Goal: Transaction & Acquisition: Obtain resource

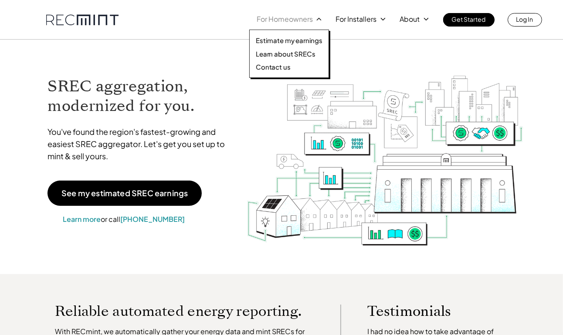
click at [280, 37] on p "Estimate my earnings" at bounding box center [289, 40] width 67 height 9
click at [291, 18] on p "For Homeowners" at bounding box center [284, 19] width 56 height 12
click at [288, 51] on p "Learn about SRECs" at bounding box center [285, 54] width 59 height 9
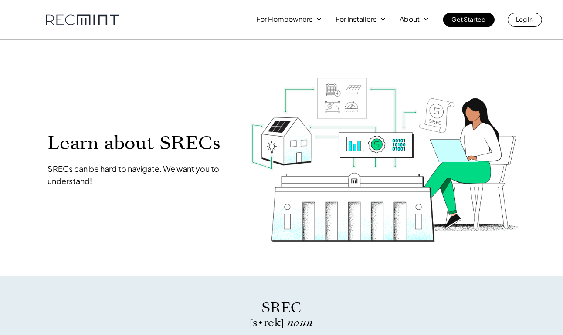
click at [290, 15] on p "For Homeowners" at bounding box center [284, 19] width 56 height 12
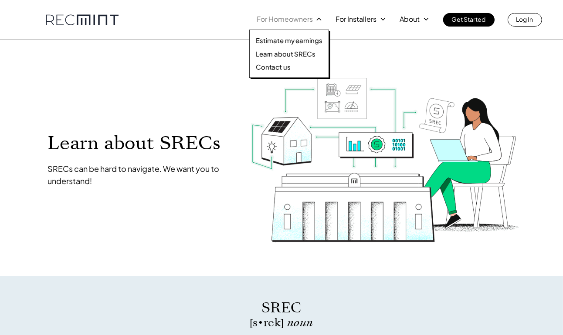
click at [279, 38] on p "Estimate my earnings" at bounding box center [289, 40] width 67 height 9
click at [222, 16] on div "For Homeowners For Installers About Get Started Log In" at bounding box center [281, 19] width 470 height 13
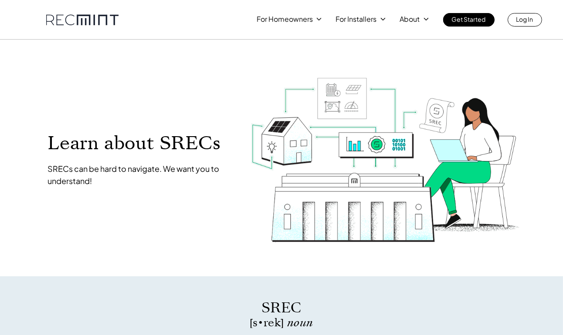
click at [84, 20] on link at bounding box center [82, 19] width 72 height 11
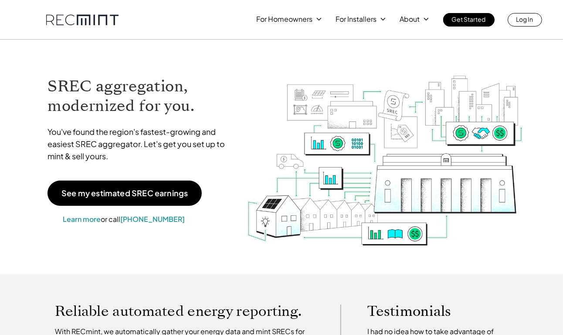
click at [87, 17] on link at bounding box center [82, 19] width 72 height 11
click at [312, 21] on p "For Homeowners" at bounding box center [284, 19] width 56 height 12
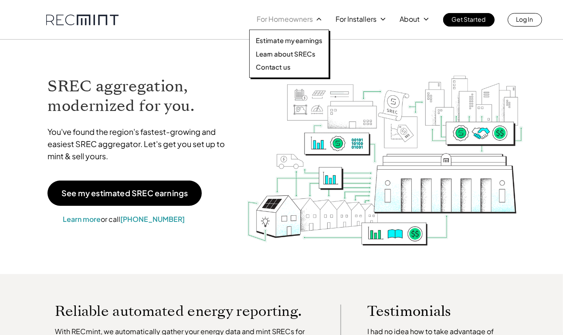
click at [287, 17] on p "For Homeowners" at bounding box center [284, 19] width 56 height 12
click at [292, 39] on p "Estimate my earnings" at bounding box center [289, 40] width 67 height 9
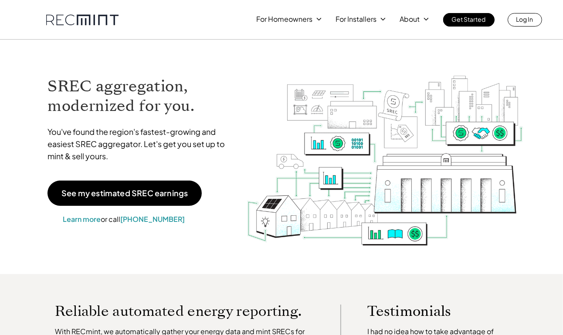
click at [296, 14] on p "For Homeowners" at bounding box center [284, 19] width 56 height 12
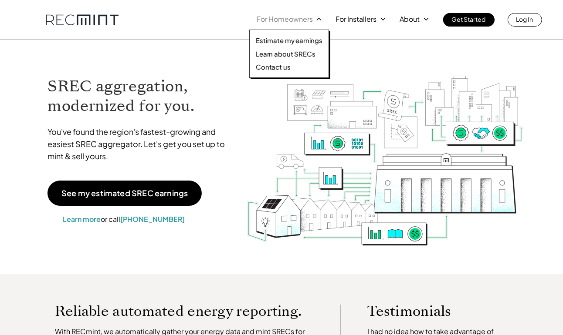
click at [288, 39] on p "Estimate my earnings" at bounding box center [289, 40] width 67 height 9
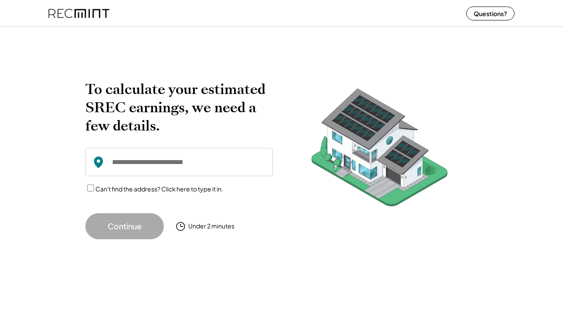
click at [70, 13] on img at bounding box center [78, 13] width 61 height 23
